Goal: Information Seeking & Learning: Learn about a topic

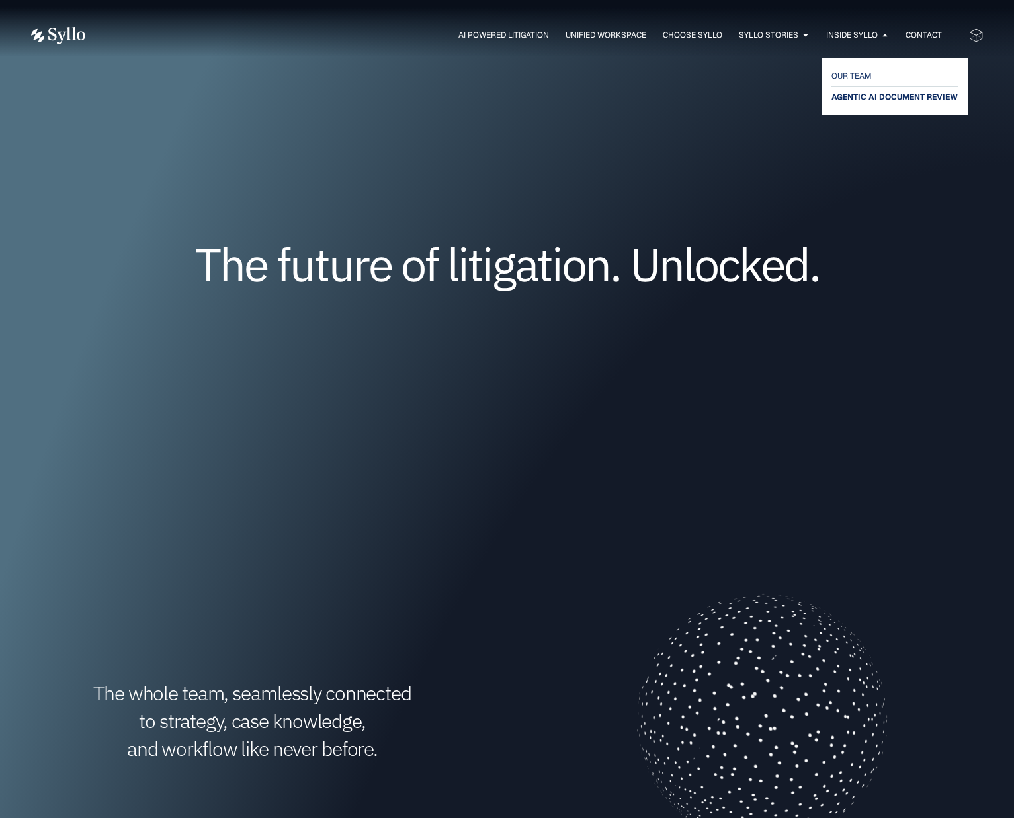
click at [870, 100] on span "AGENTIC AI DOCUMENT REVIEW" at bounding box center [894, 97] width 126 height 16
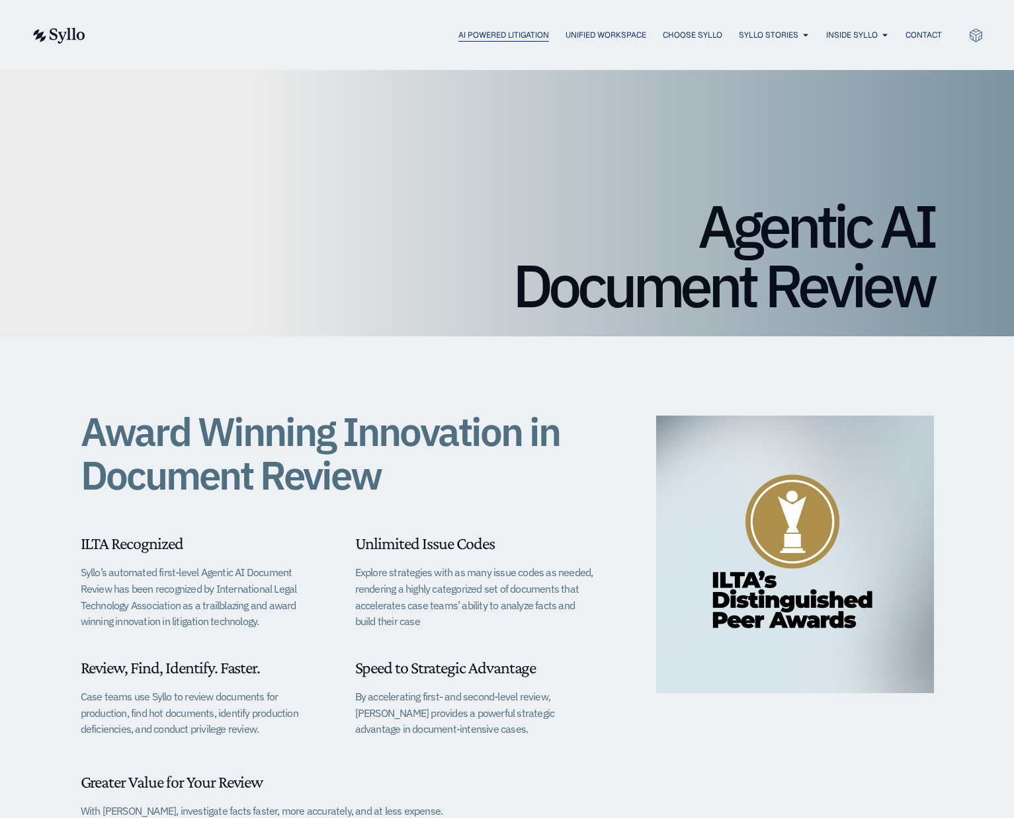
click at [493, 34] on span "AI Powered Litigation" at bounding box center [503, 35] width 91 height 12
